Goal: Check status: Check status

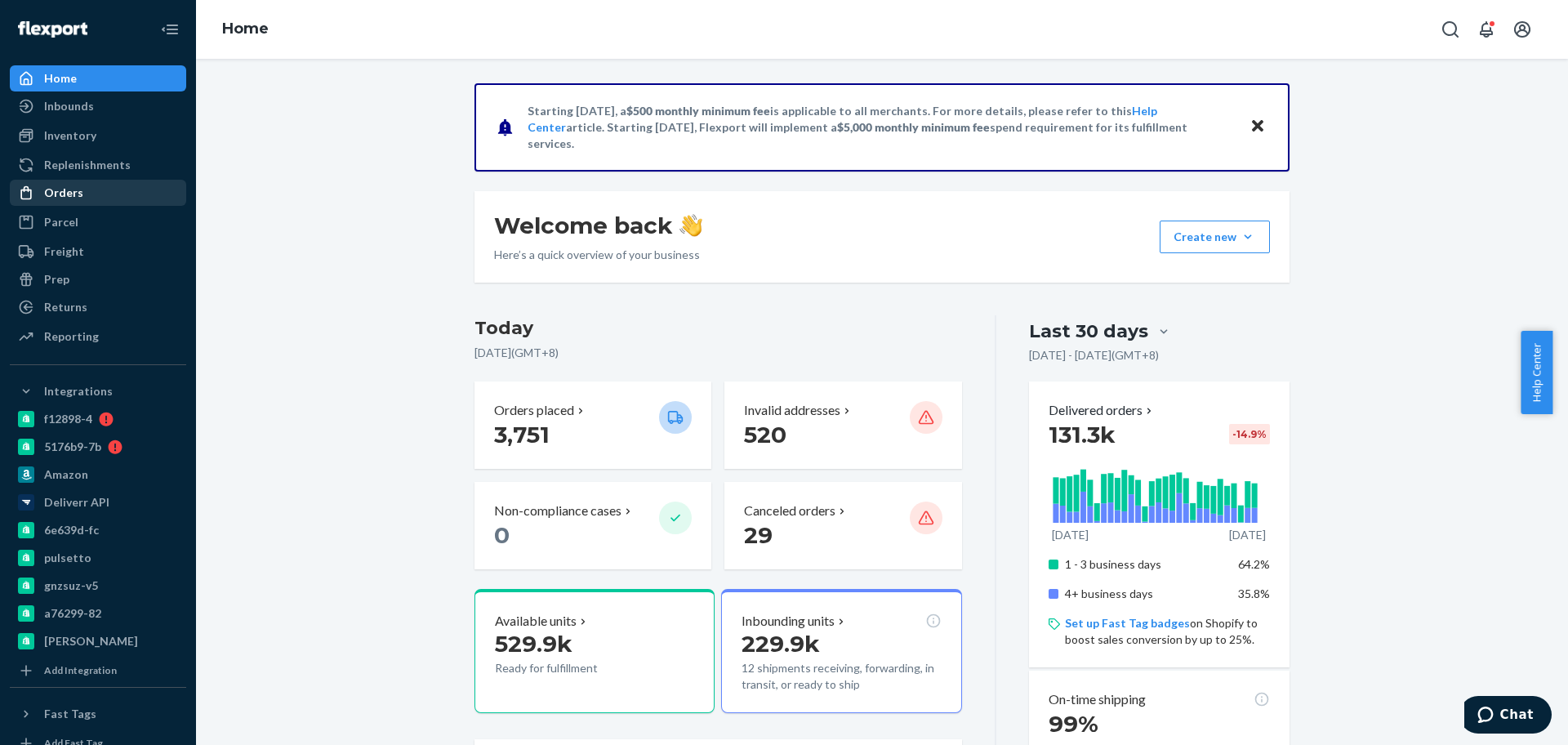
click at [99, 193] on div "Orders" at bounding box center [98, 192] width 173 height 23
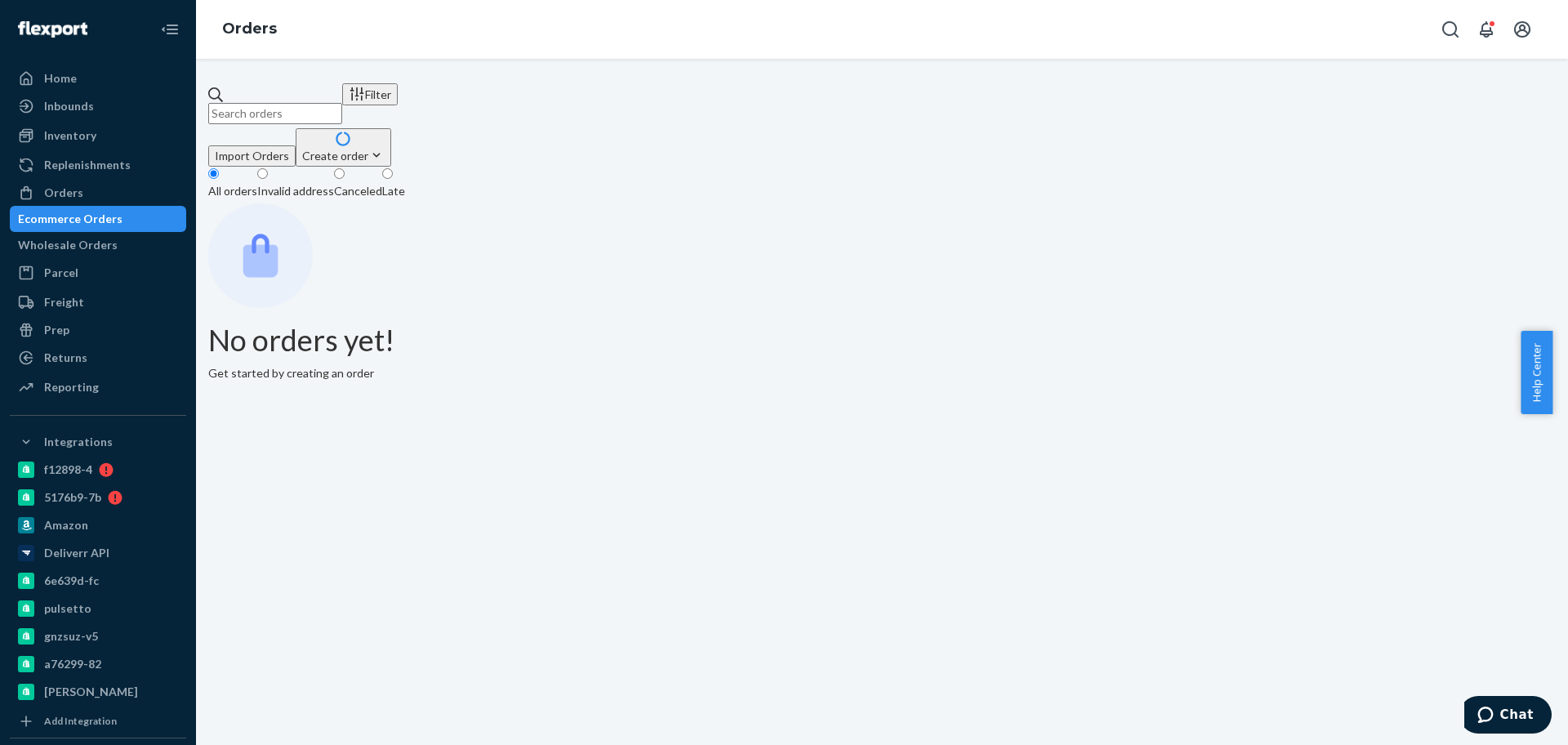
click at [342, 103] on input "text" at bounding box center [275, 113] width 134 height 21
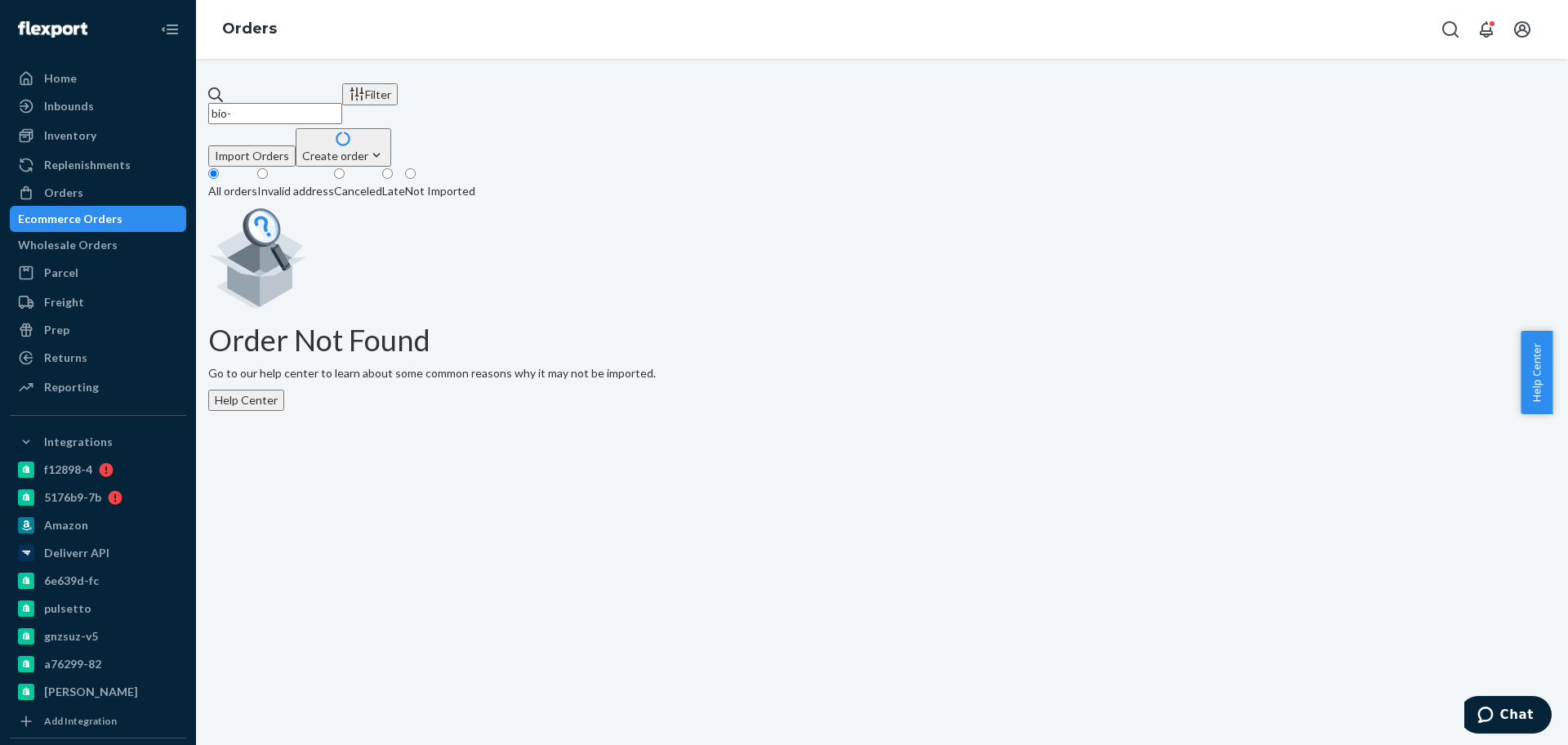
paste input "2490351"
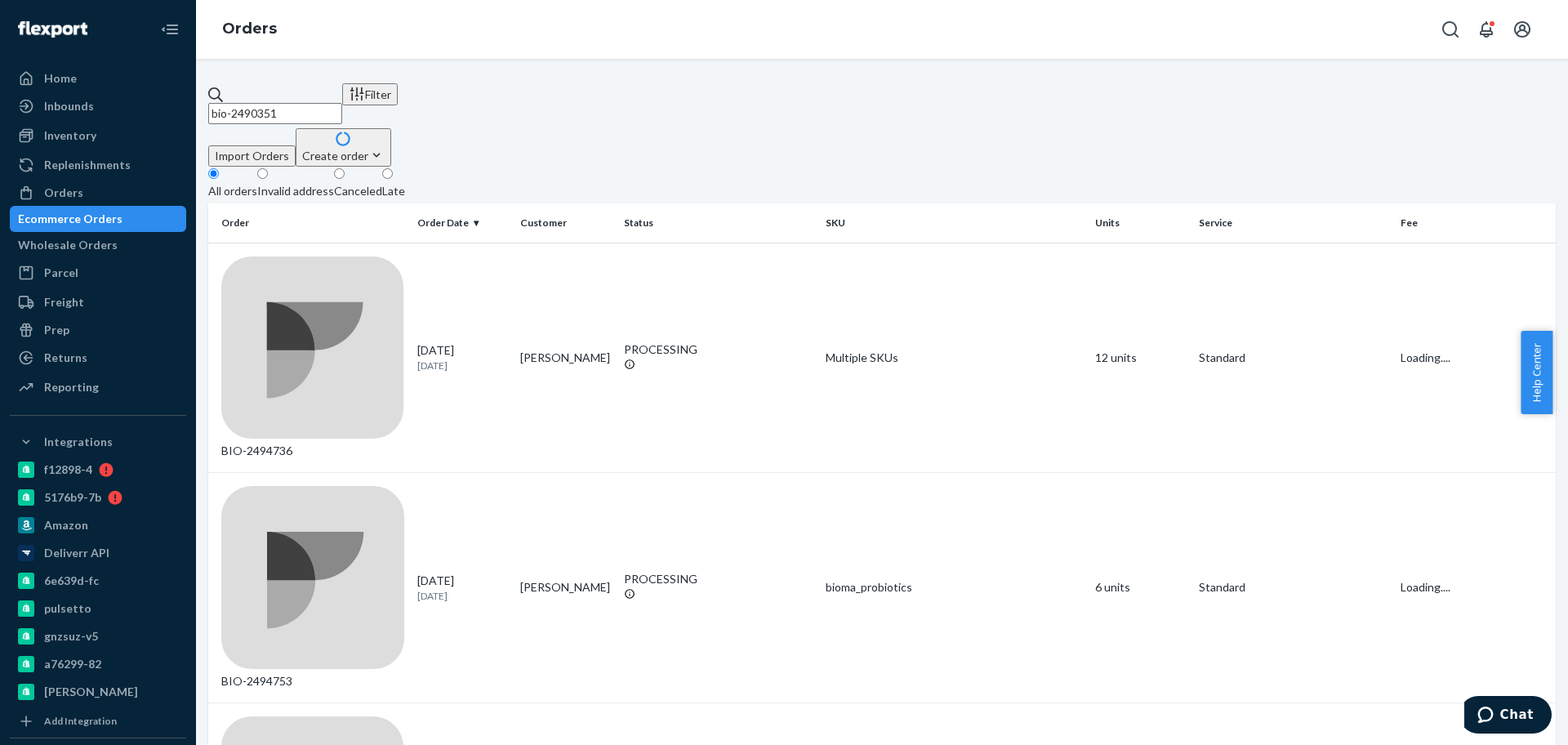
drag, startPoint x: 270, startPoint y: 102, endPoint x: 334, endPoint y: 123, distance: 67.4
click at [269, 103] on input "bio-2490351" at bounding box center [275, 113] width 134 height 21
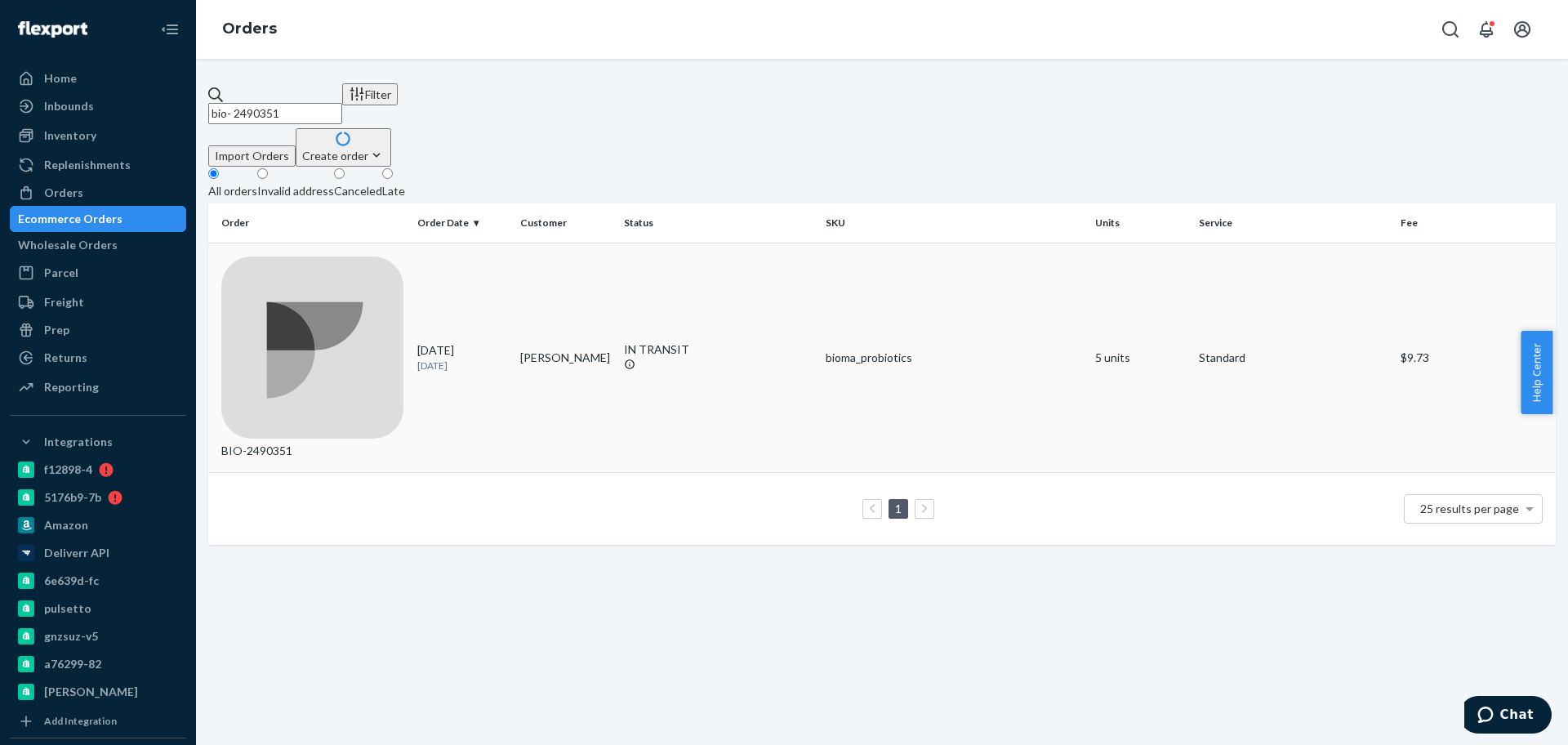
type input "bio- 2490351"
click at [497, 359] on p "[DATE]" at bounding box center [462, 366] width 91 height 14
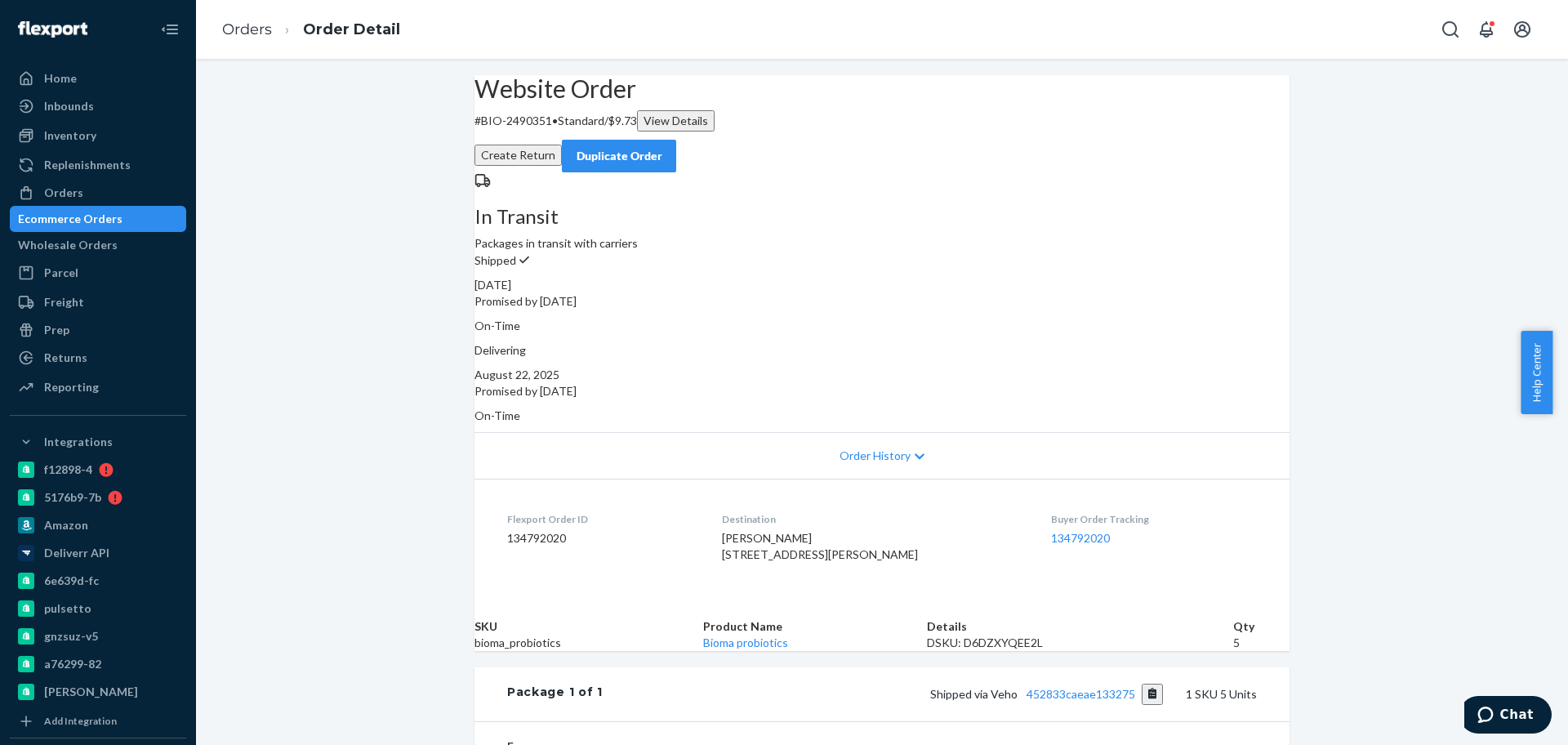
click at [559, 131] on p "# BIO-2490351 • Standard / $9.73 View Details" at bounding box center [882, 120] width 815 height 21
copy p "2490351"
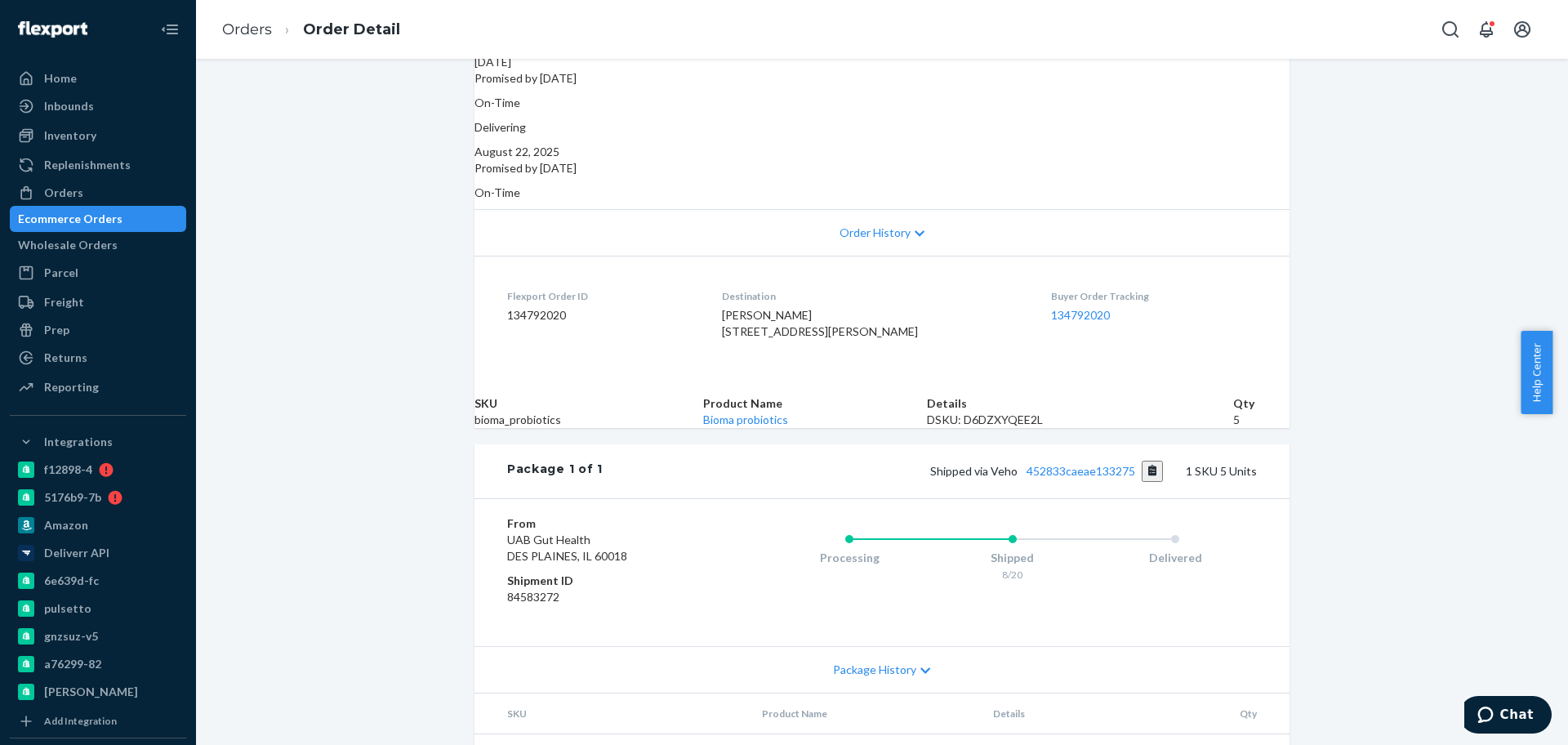
scroll to position [371, 0]
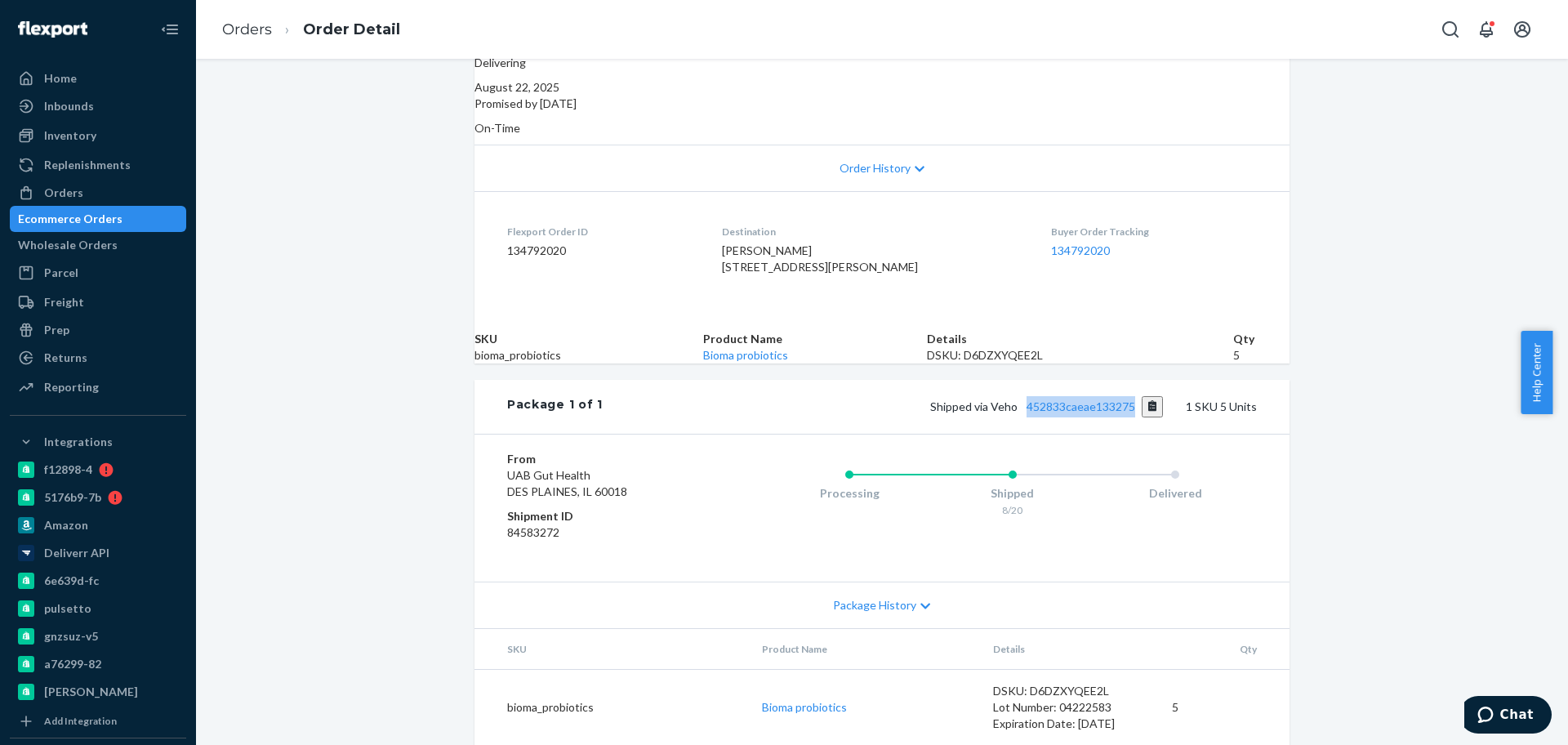
drag, startPoint x: 1017, startPoint y: 393, endPoint x: 1134, endPoint y: 400, distance: 117.2
click at [1134, 400] on div "Package 1 of 1 Shipped via Veho 452833caeae133275 1 SKU 5 Units" at bounding box center [882, 407] width 815 height 54
copy link "452833caeae133275"
click at [242, 31] on link "Orders" at bounding box center [246, 29] width 50 height 18
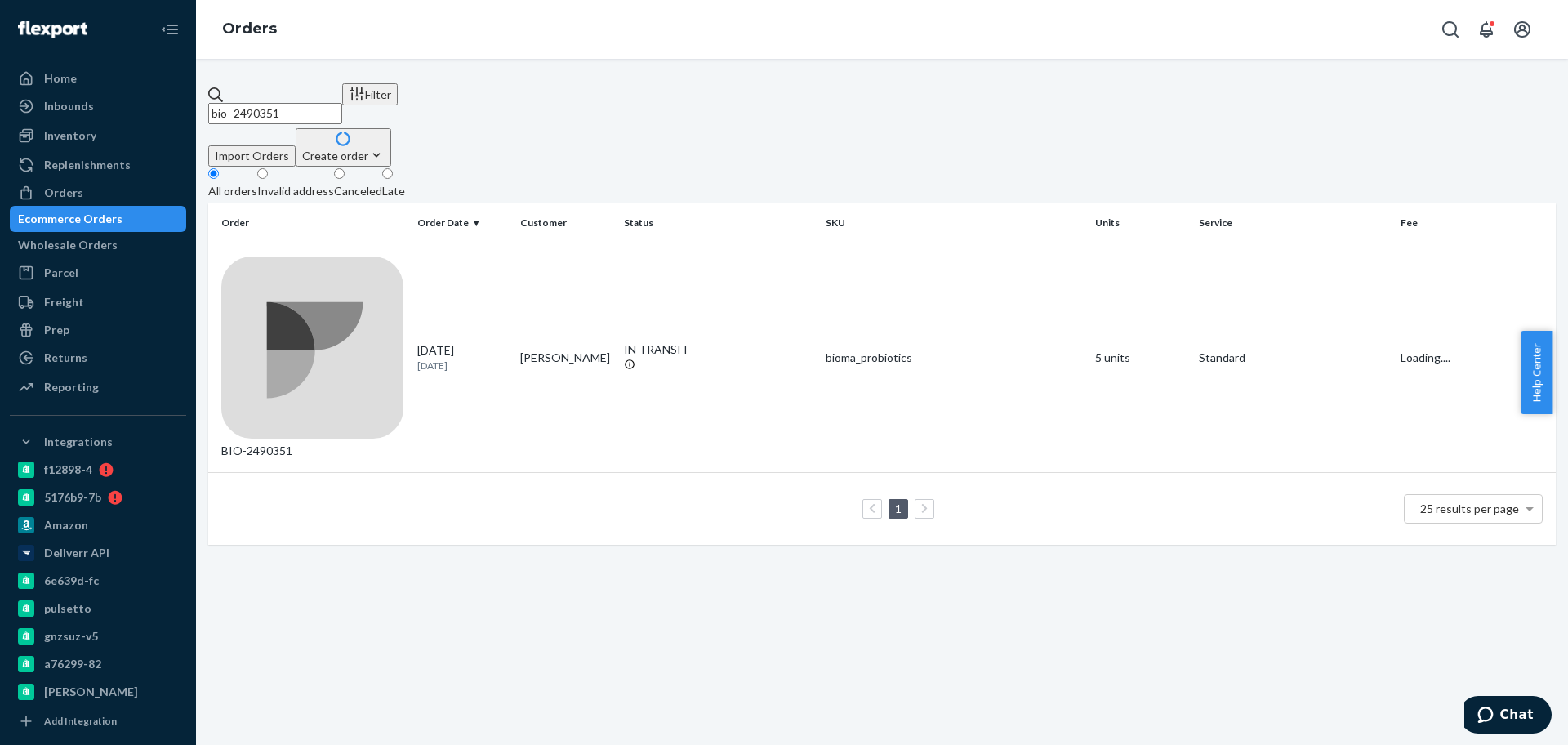
click at [300, 108] on input "bio- 2490351" at bounding box center [275, 113] width 134 height 21
paste input "342607"
type input "bio- 2342607"
click at [442, 268] on td "[DATE] [DATE]" at bounding box center [462, 358] width 104 height 230
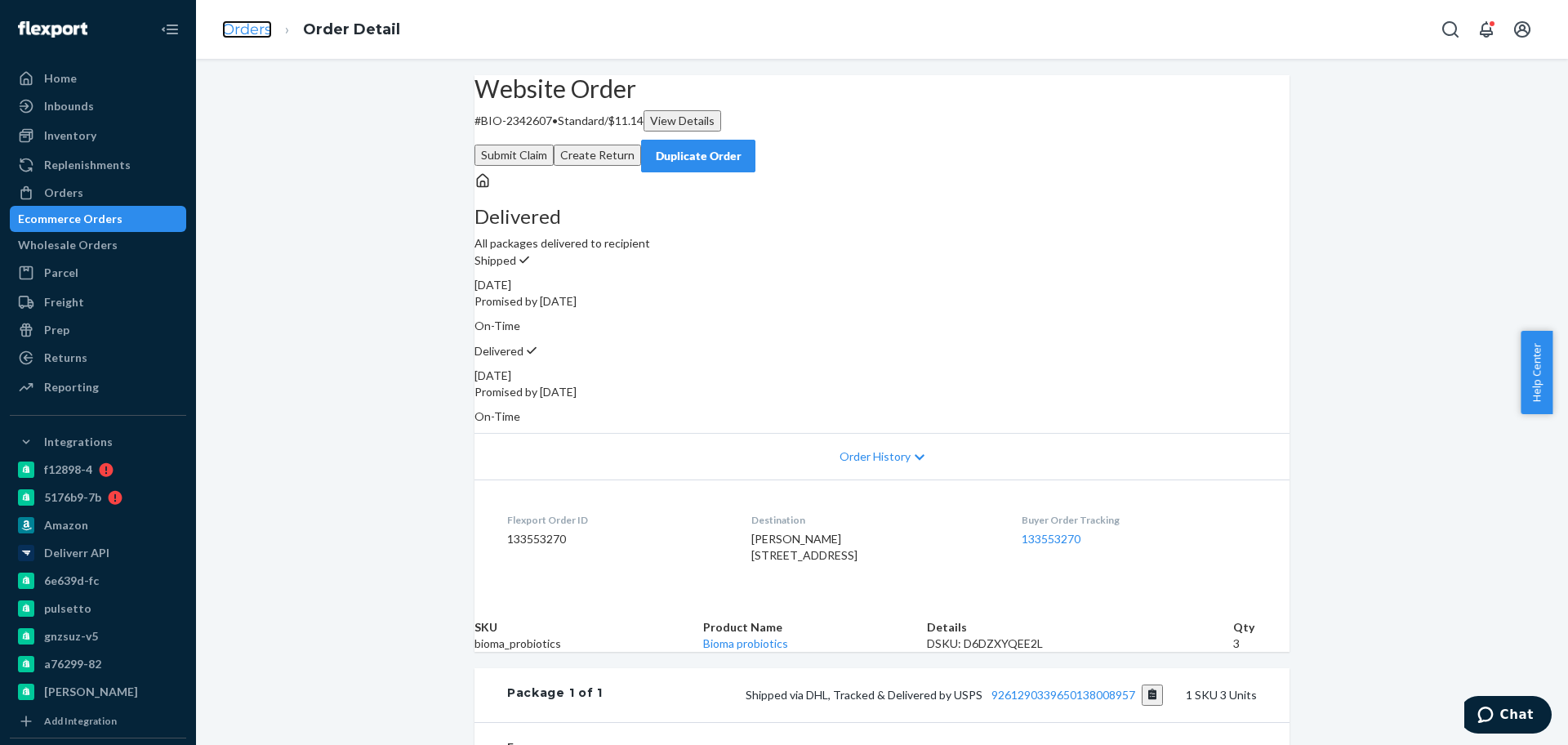
click at [239, 30] on link "Orders" at bounding box center [246, 29] width 50 height 18
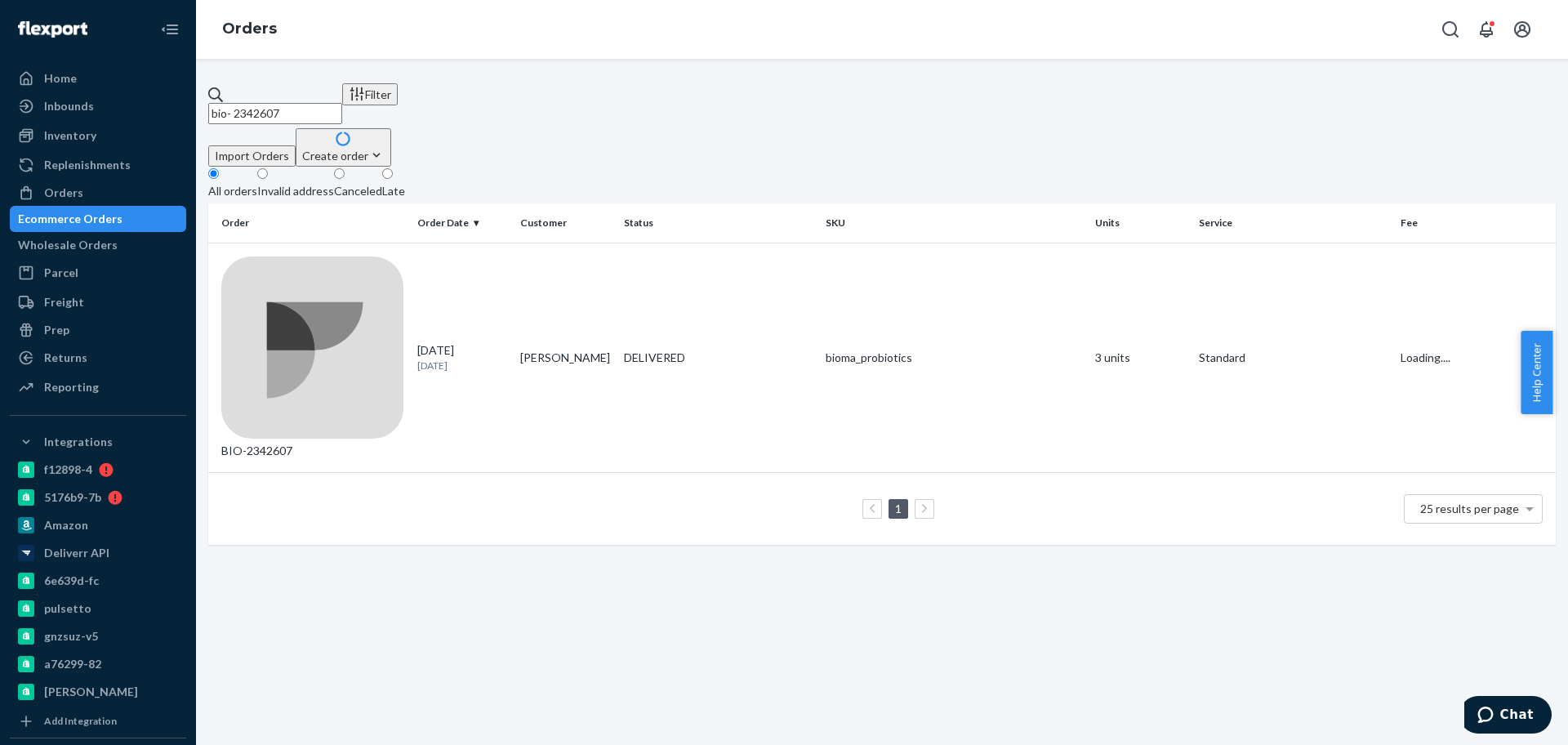
click at [292, 104] on input "bio- 2342607" at bounding box center [275, 113] width 134 height 21
click at [285, 104] on input "bio- 2342607" at bounding box center [275, 113] width 134 height 21
paste input "491855"
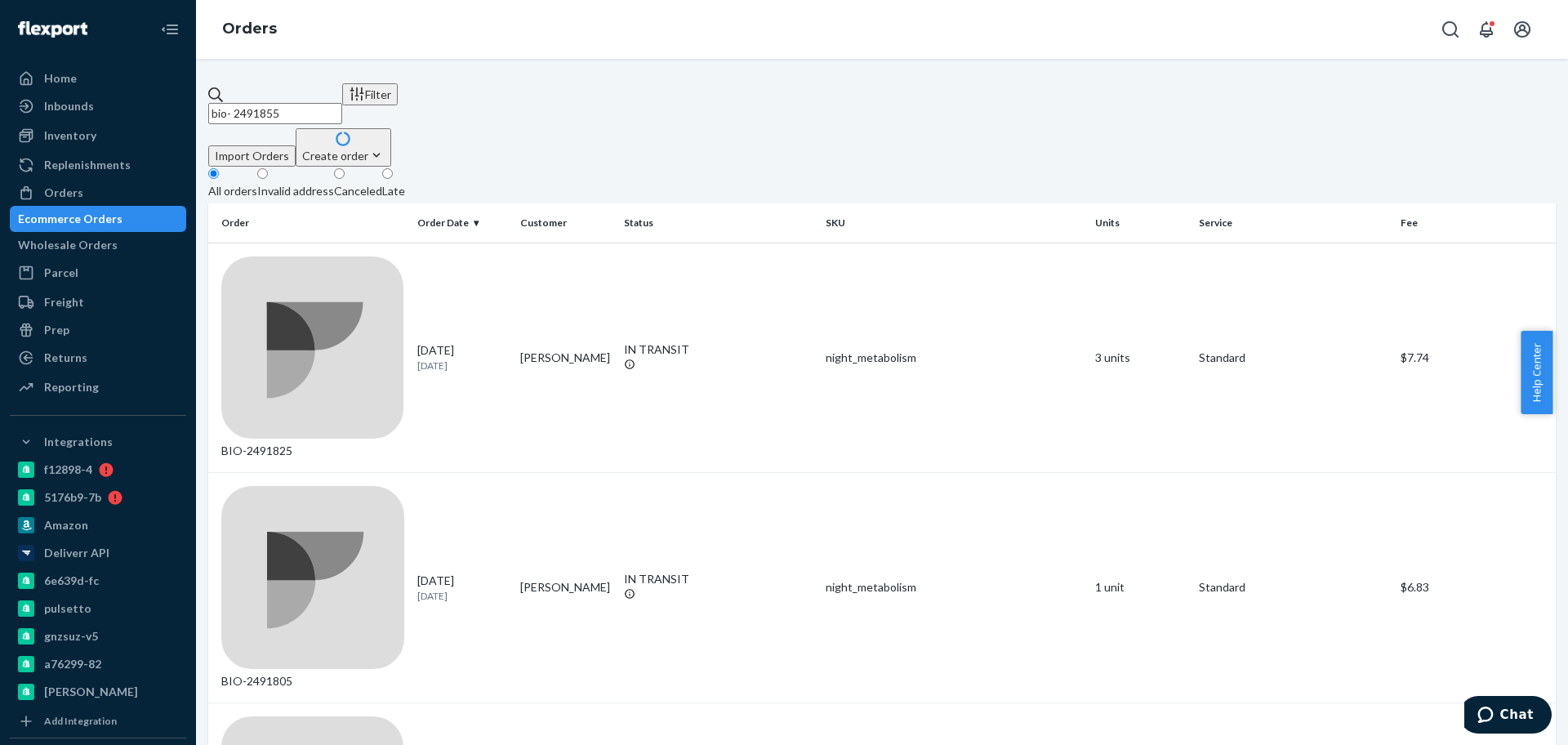
type input "bio- 2491855"
click at [296, 103] on input "bio- 2491855" at bounding box center [275, 113] width 134 height 21
